Goal: Complete application form

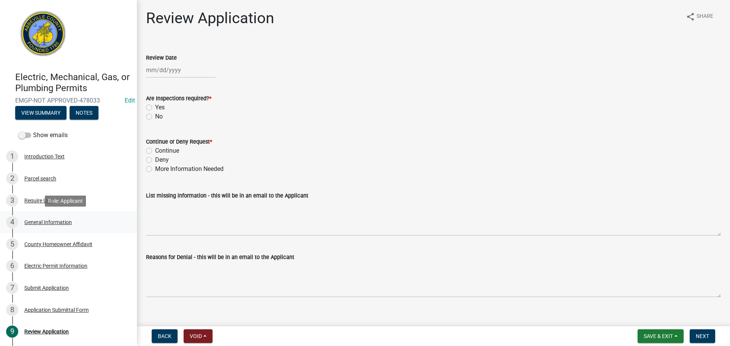
click at [62, 221] on div "General Information" at bounding box center [48, 222] width 48 height 5
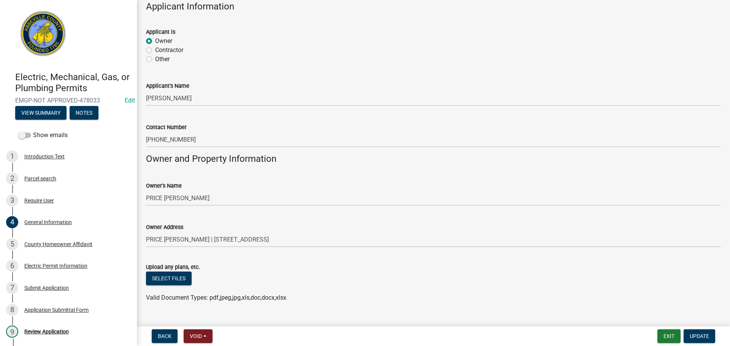
scroll to position [472, 0]
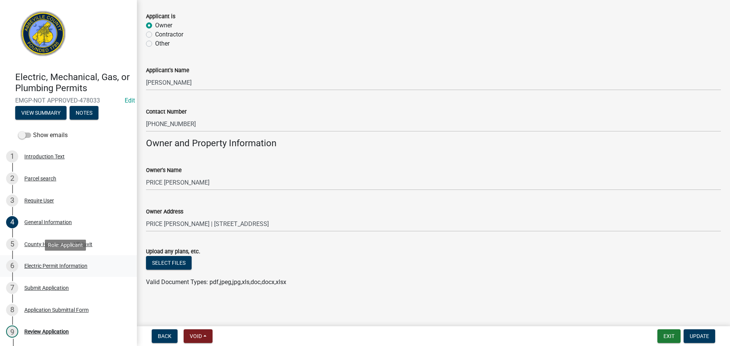
click at [57, 268] on div "Electric Permit Information" at bounding box center [55, 265] width 63 height 5
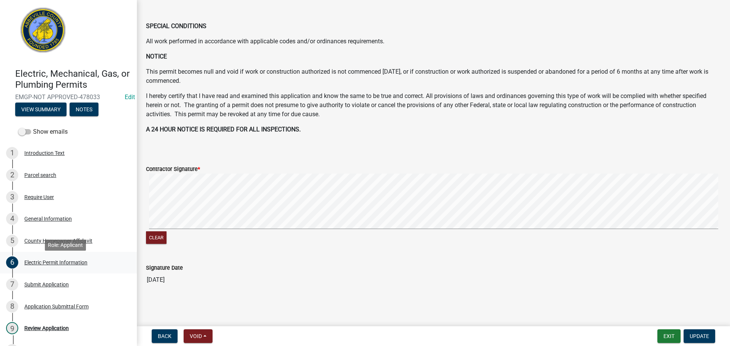
scroll to position [0, 0]
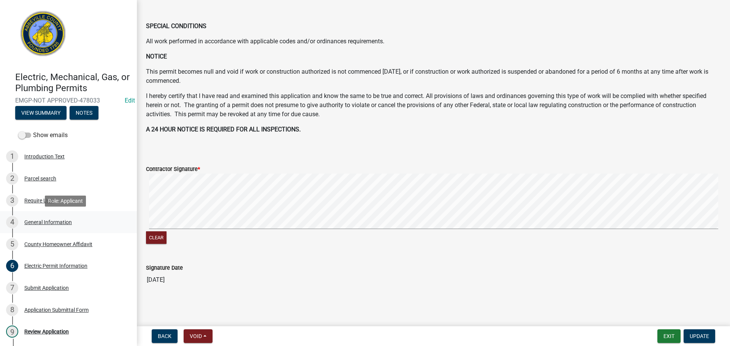
click at [43, 227] on div "4 General Information" at bounding box center [65, 222] width 119 height 12
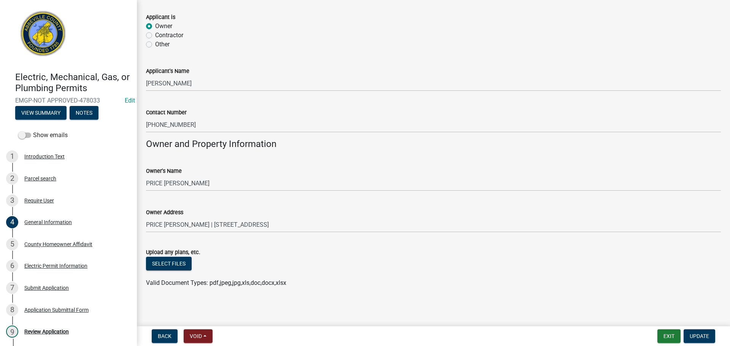
scroll to position [472, 0]
click at [64, 247] on div "County Homeowner Affidavit" at bounding box center [58, 244] width 68 height 5
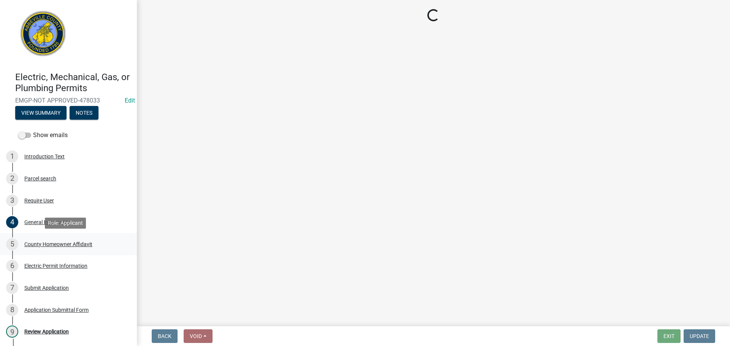
scroll to position [0, 0]
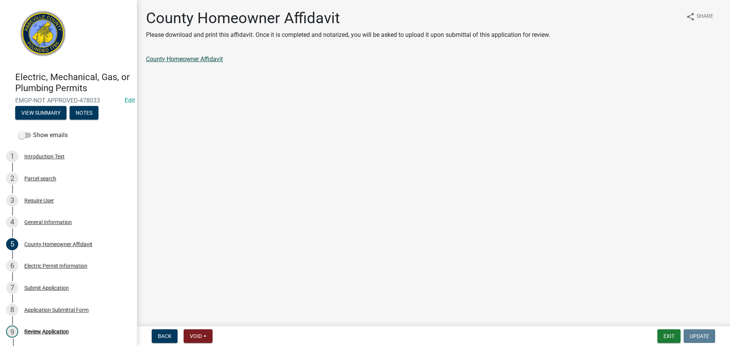
click at [189, 59] on link "County Homeowner Affidavit" at bounding box center [184, 59] width 77 height 7
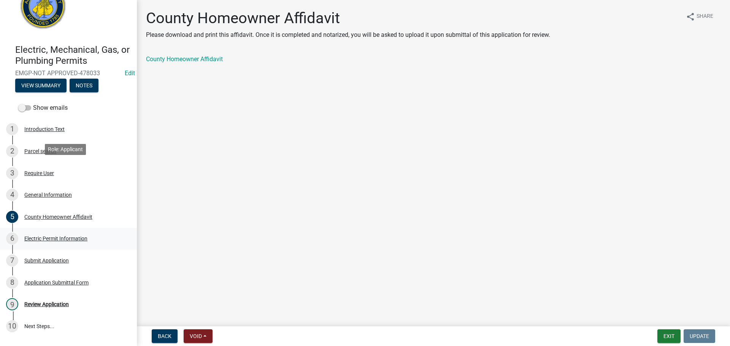
scroll to position [72, 0]
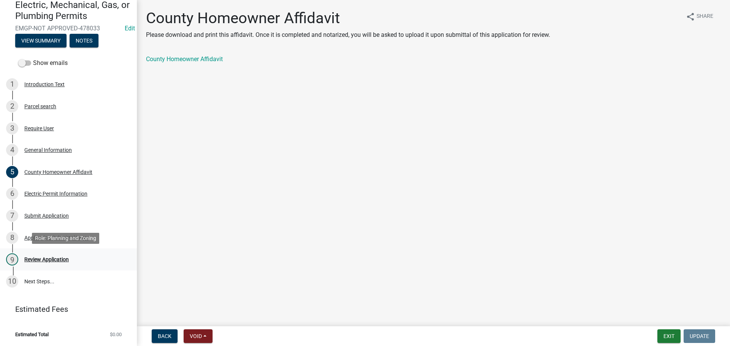
click at [55, 260] on div "Review Application" at bounding box center [46, 259] width 44 height 5
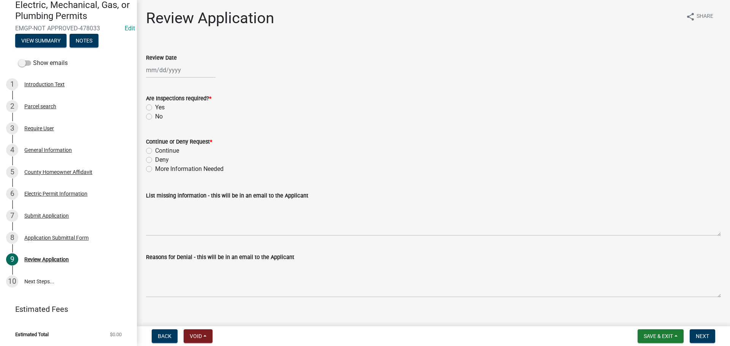
select select "9"
select select "2025"
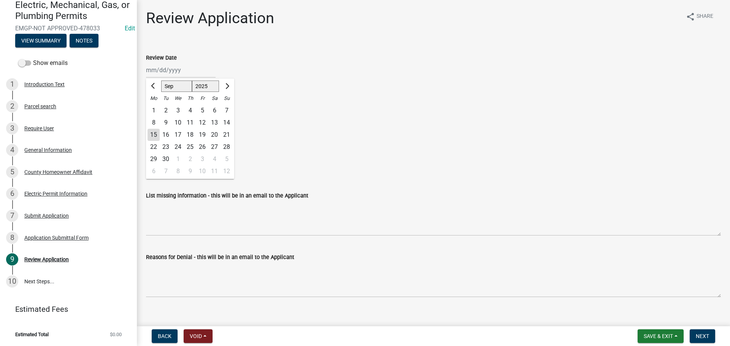
click at [165, 69] on div "[PERSON_NAME] Feb Mar Apr [PERSON_NAME][DATE] Oct Nov [DATE] 1526 1527 1528 152…" at bounding box center [181, 70] width 70 height 16
click at [153, 136] on div "15" at bounding box center [154, 135] width 12 height 12
type input "[DATE]"
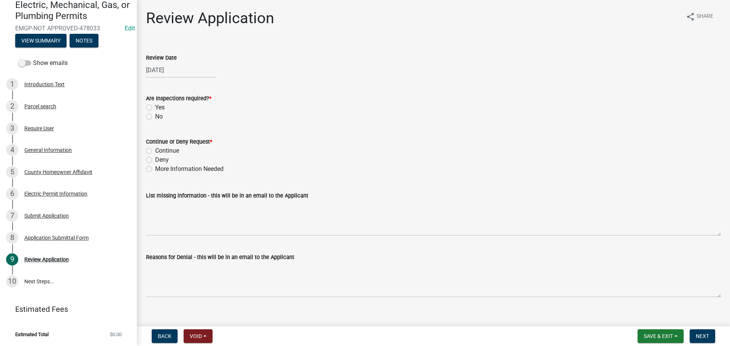
click at [155, 108] on label "Yes" at bounding box center [160, 107] width 10 height 9
click at [155, 108] on input "Yes" at bounding box center [157, 105] width 5 height 5
radio input "true"
click at [155, 150] on label "Continue" at bounding box center [167, 150] width 24 height 9
click at [155, 150] on input "Continue" at bounding box center [157, 148] width 5 height 5
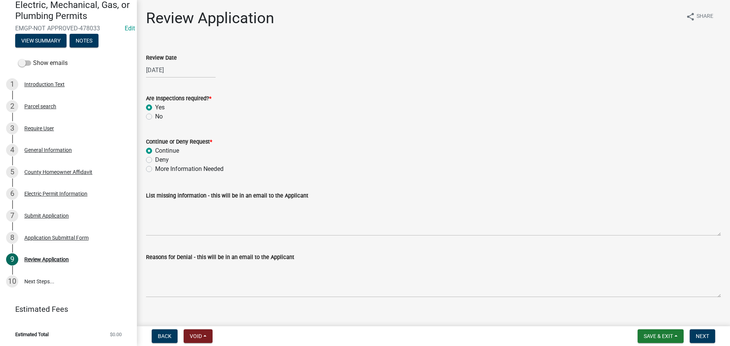
radio input "true"
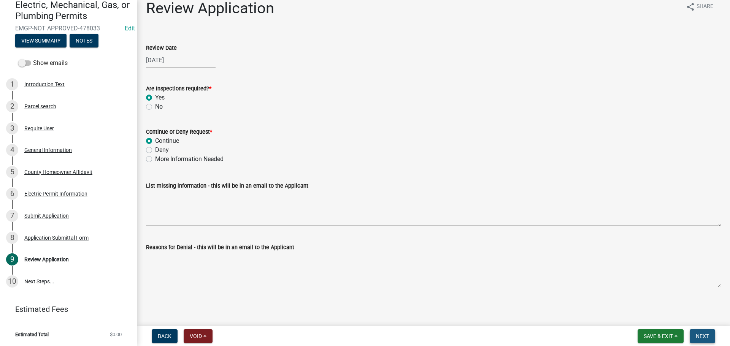
click at [707, 333] on span "Next" at bounding box center [702, 336] width 13 height 6
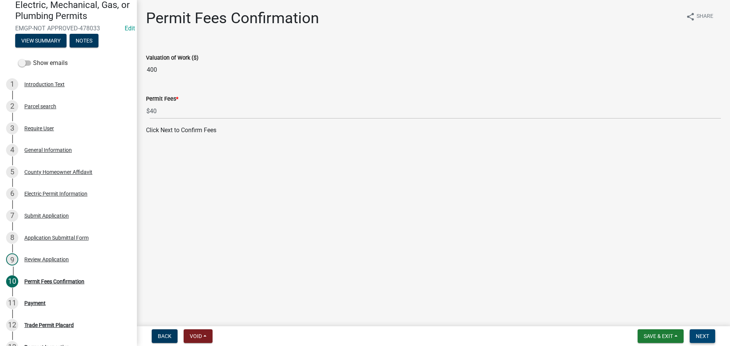
click at [711, 335] on button "Next" at bounding box center [702, 337] width 25 height 14
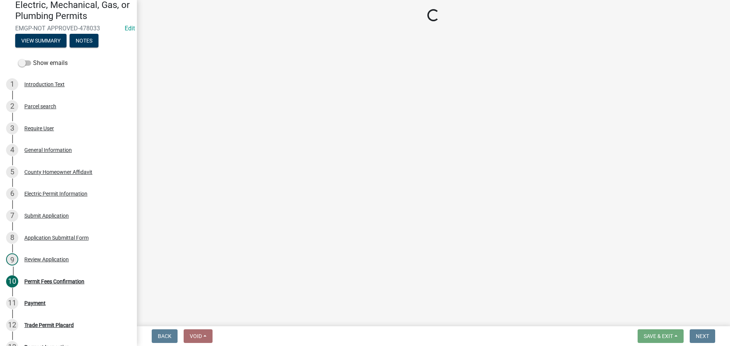
select select "3: 3"
